Goal: Task Accomplishment & Management: Manage account settings

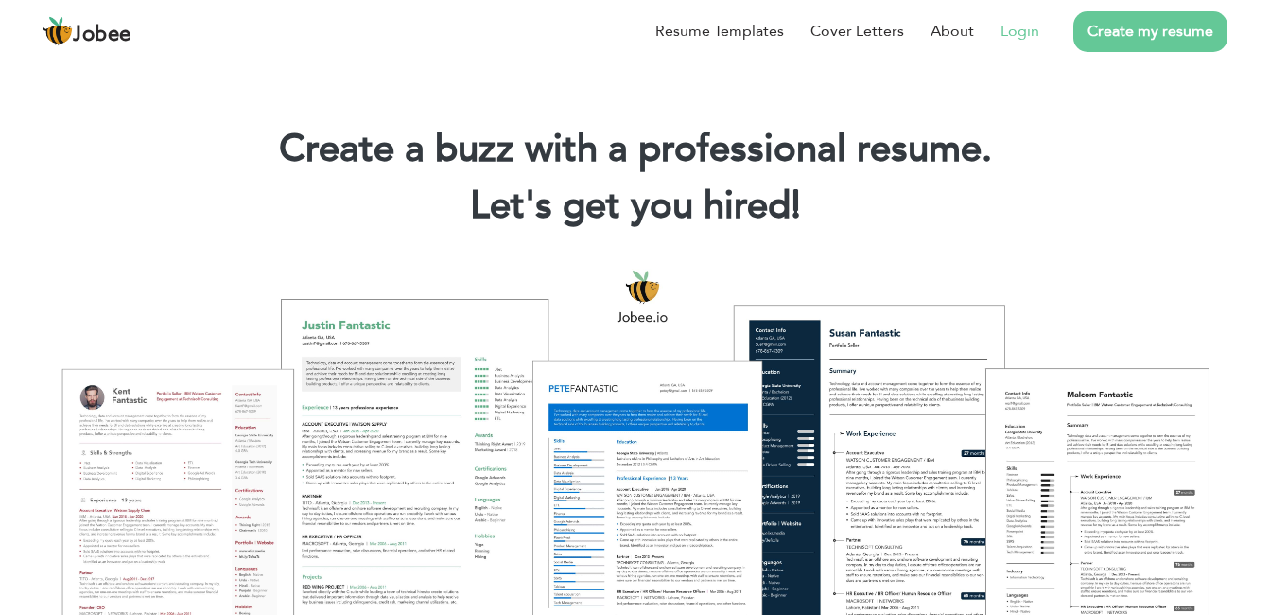
click at [1002, 31] on link "Login" at bounding box center [1019, 31] width 39 height 23
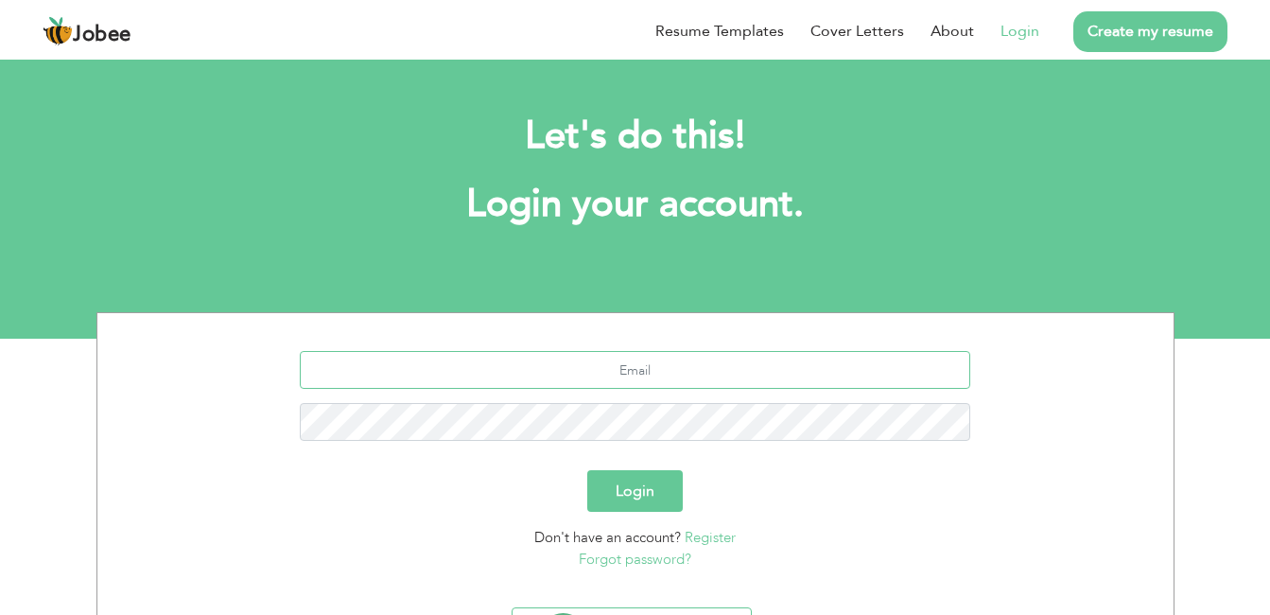
click at [625, 368] on input "text" at bounding box center [635, 370] width 670 height 38
type input "[EMAIL_ADDRESS][DOMAIN_NAME]"
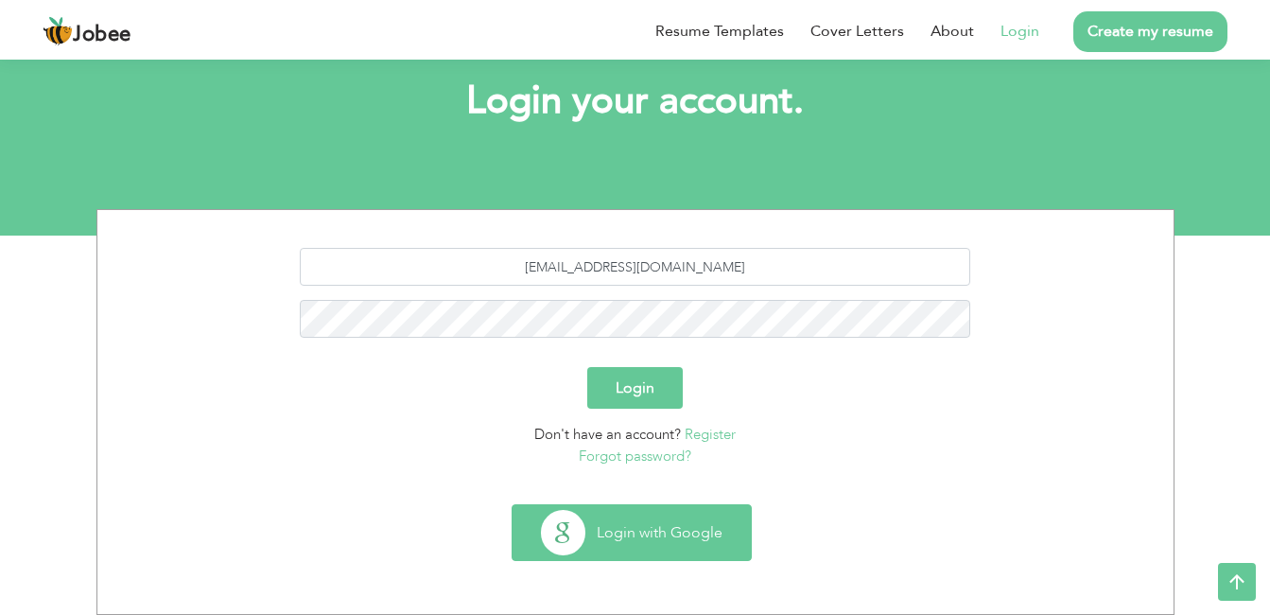
click at [673, 529] on button "Login with Google" at bounding box center [631, 532] width 238 height 55
